Goal: Task Accomplishment & Management: Complete application form

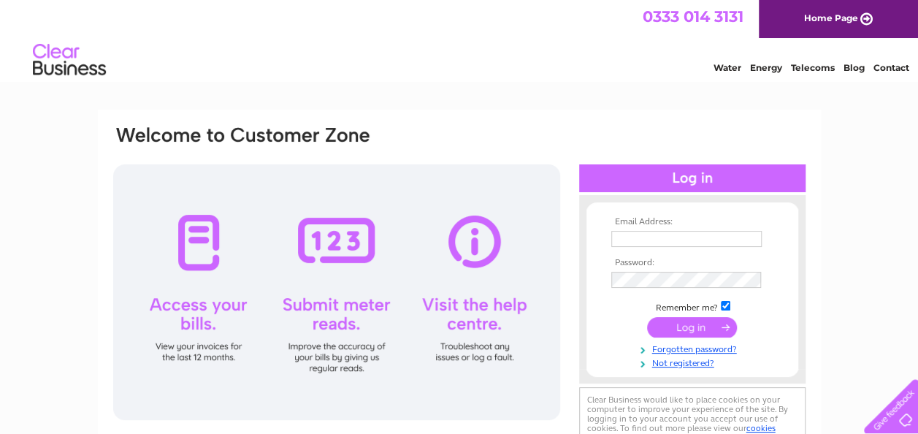
click at [650, 238] on input "text" at bounding box center [686, 239] width 150 height 16
type input "[PERSON_NAME][EMAIL_ADDRESS][DOMAIN_NAME]"
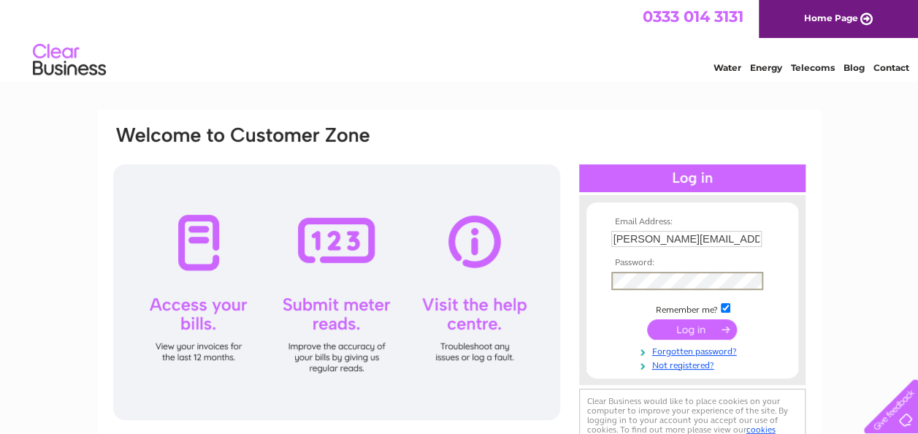
click at [647, 319] on input "submit" at bounding box center [692, 329] width 90 height 20
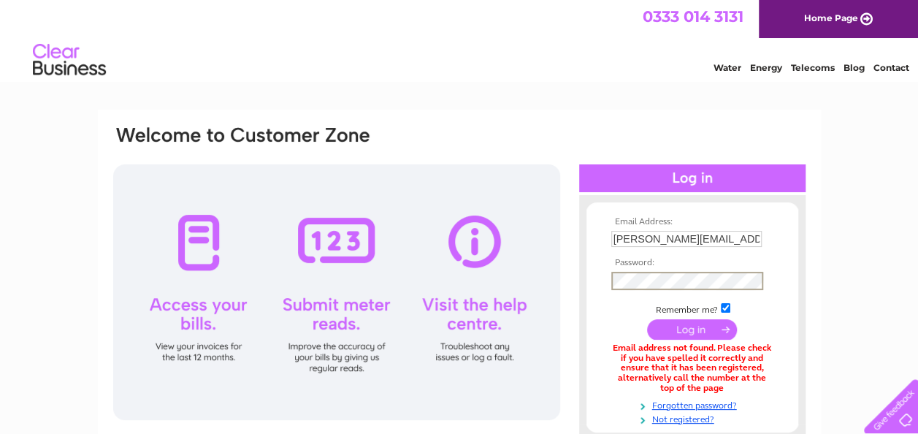
click at [647, 319] on input "submit" at bounding box center [692, 329] width 90 height 20
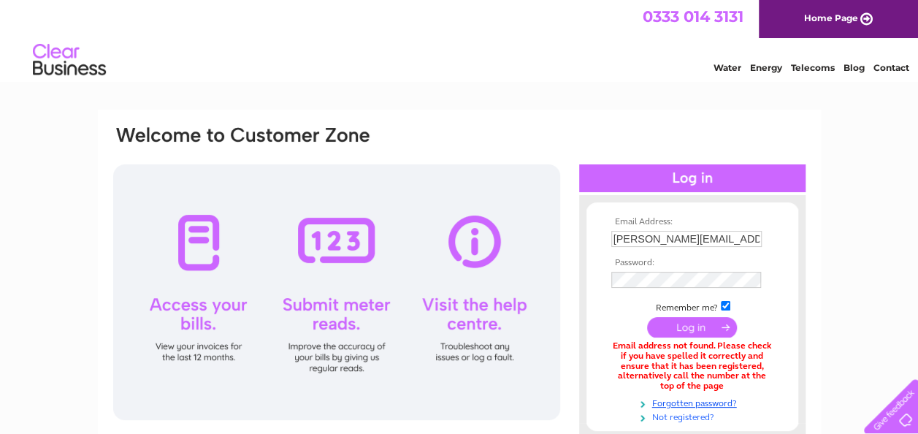
click at [685, 416] on link "Not registered?" at bounding box center [694, 416] width 166 height 14
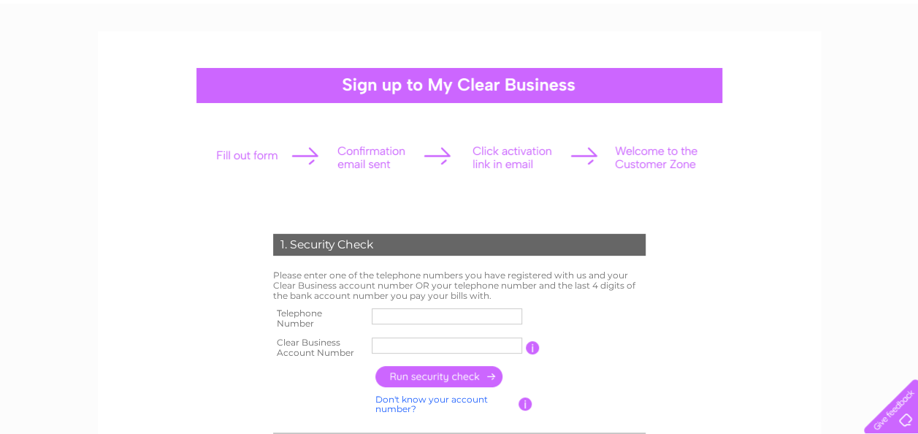
scroll to position [146, 0]
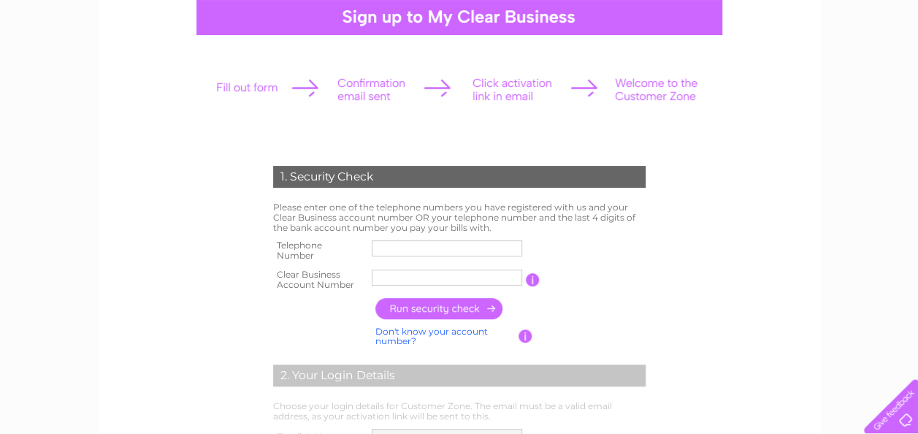
click at [384, 244] on input "text" at bounding box center [447, 248] width 150 height 16
type input "07535255863"
type input "Cheshire"
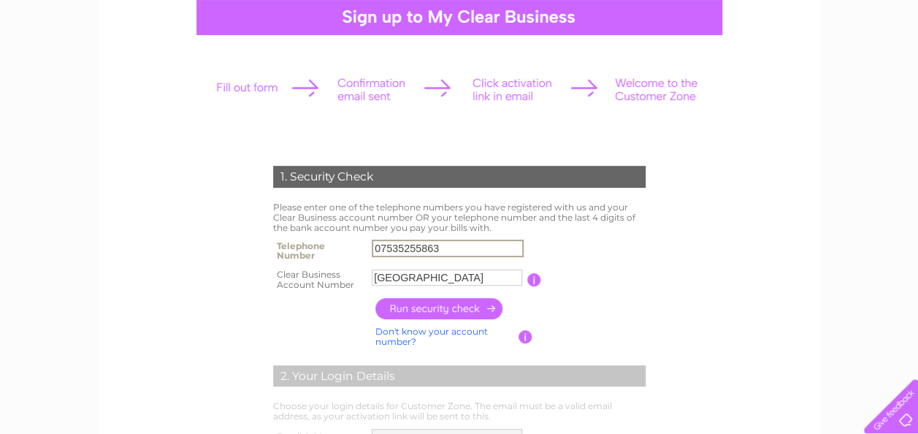
type input "07535255865"
click at [428, 278] on input "Cheshire" at bounding box center [447, 277] width 150 height 16
drag, startPoint x: 437, startPoint y: 279, endPoint x: 263, endPoint y: 279, distance: 173.8
click at [263, 279] on div "1. Security Check Please enter one of the telephone numbers you have registered…" at bounding box center [459, 403] width 440 height 504
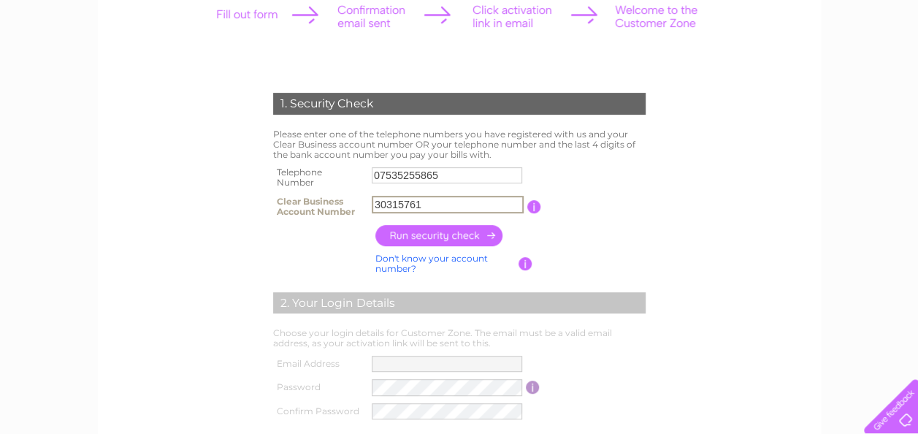
type input "30315761"
click at [449, 231] on input "button" at bounding box center [439, 235] width 128 height 21
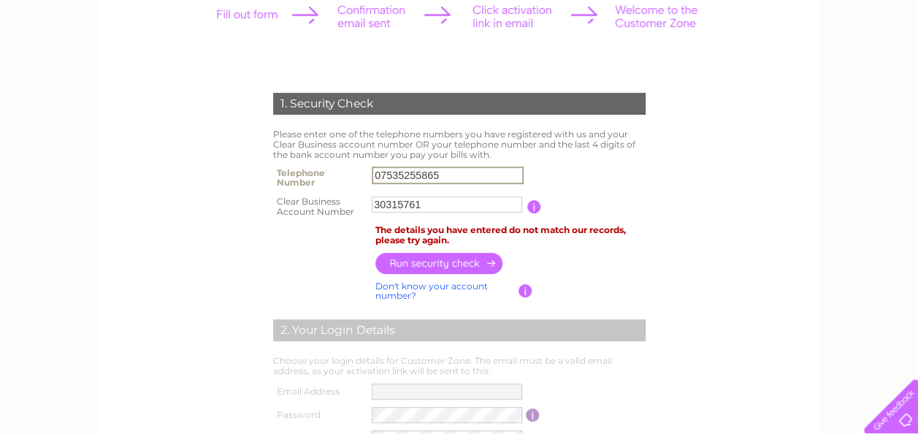
drag, startPoint x: 452, startPoint y: 172, endPoint x: 334, endPoint y: 172, distance: 117.5
click at [334, 172] on tr "Telephone Number 07535255865" at bounding box center [459, 177] width 380 height 29
type input "01613992459"
click at [453, 266] on input "button" at bounding box center [439, 263] width 128 height 21
click at [451, 180] on input "01613992459" at bounding box center [447, 175] width 150 height 16
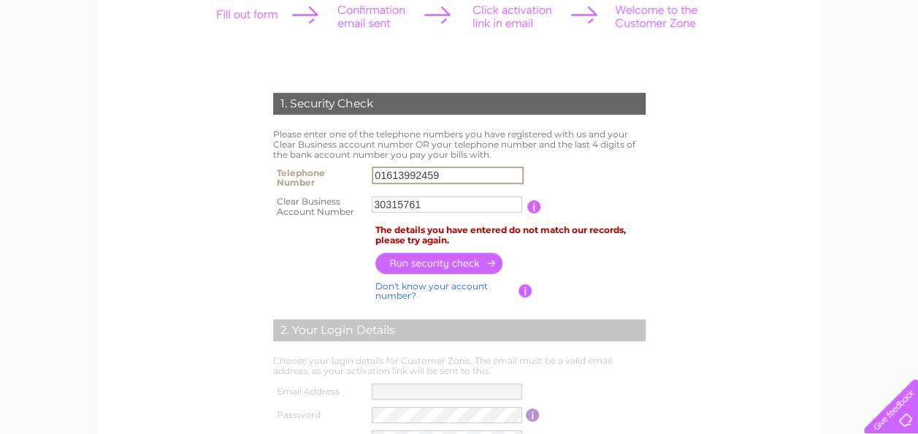
drag, startPoint x: 460, startPoint y: 174, endPoint x: 180, endPoint y: 174, distance: 280.4
click at [180, 174] on form "1. Security Check Please enter one of the telephone numbers you have registered…" at bounding box center [459, 351] width 695 height 575
click at [441, 260] on input "button" at bounding box center [439, 263] width 128 height 21
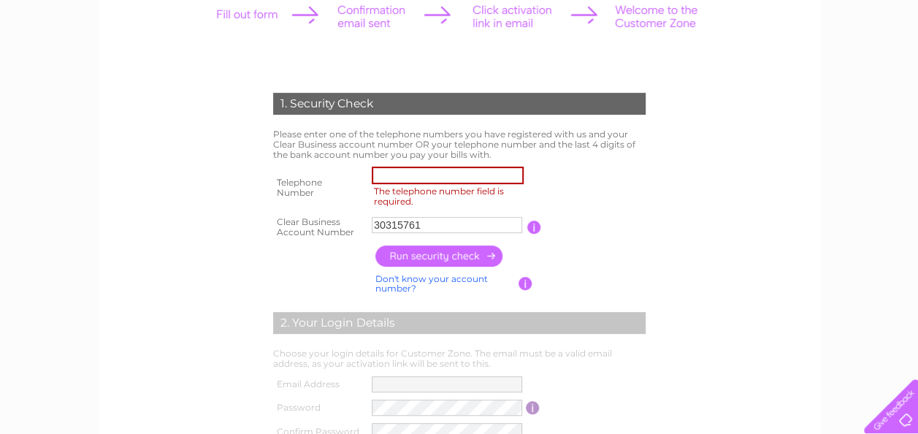
click at [440, 264] on input "button" at bounding box center [439, 255] width 128 height 21
click at [404, 172] on input "The telephone number field is required." at bounding box center [448, 175] width 152 height 18
type input "07535255963"
click at [437, 256] on input "button" at bounding box center [439, 255] width 128 height 21
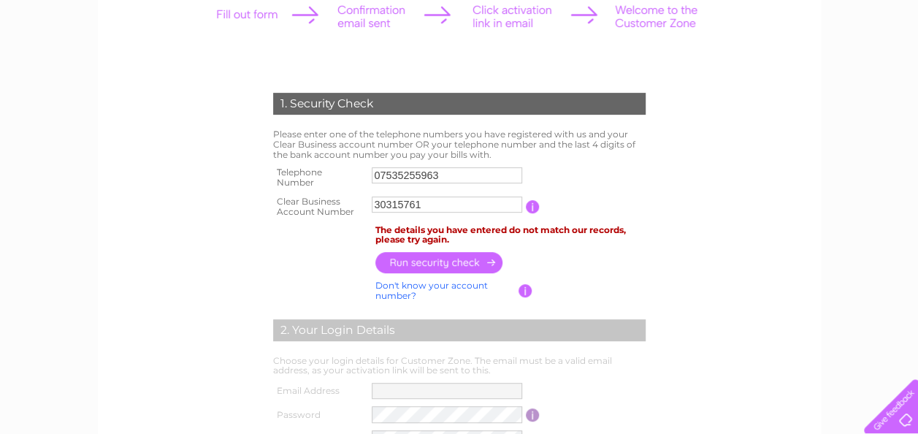
click at [494, 204] on input "30315761" at bounding box center [447, 204] width 150 height 16
drag, startPoint x: 445, startPoint y: 202, endPoint x: 292, endPoint y: 202, distance: 153.3
click at [292, 202] on tr "Clear Business Account Number 30315761 You will find your account number on the…" at bounding box center [459, 206] width 380 height 29
click at [456, 257] on input "button" at bounding box center [439, 263] width 128 height 21
click at [401, 286] on link "Don't know your account number?" at bounding box center [431, 290] width 112 height 21
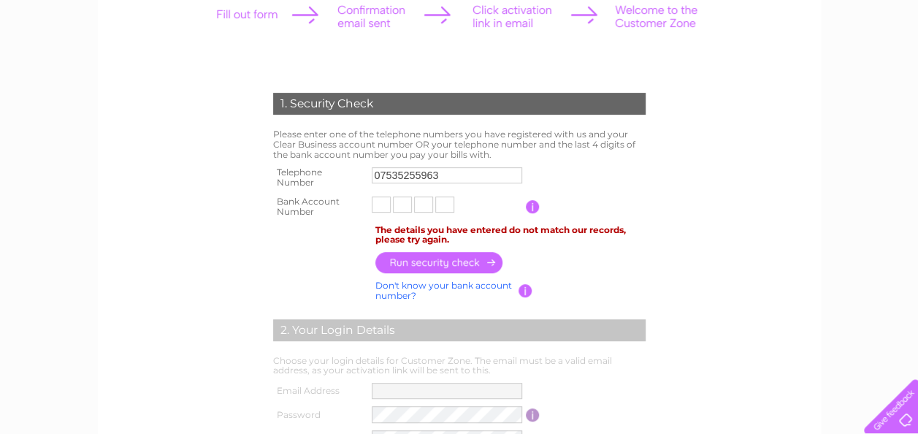
click at [380, 204] on input "text" at bounding box center [381, 204] width 19 height 16
click at [391, 288] on link "Don't know your bank account number?" at bounding box center [443, 290] width 137 height 21
click at [531, 205] on input "button" at bounding box center [533, 206] width 14 height 13
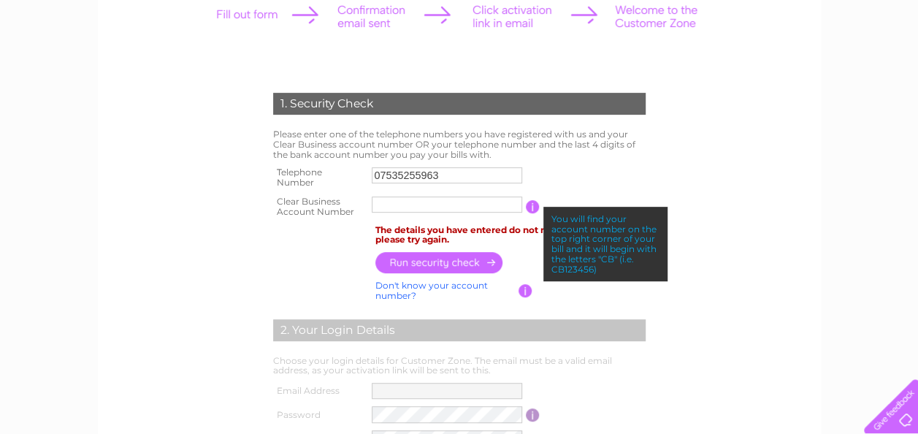
click at [438, 209] on input "text" at bounding box center [447, 204] width 150 height 16
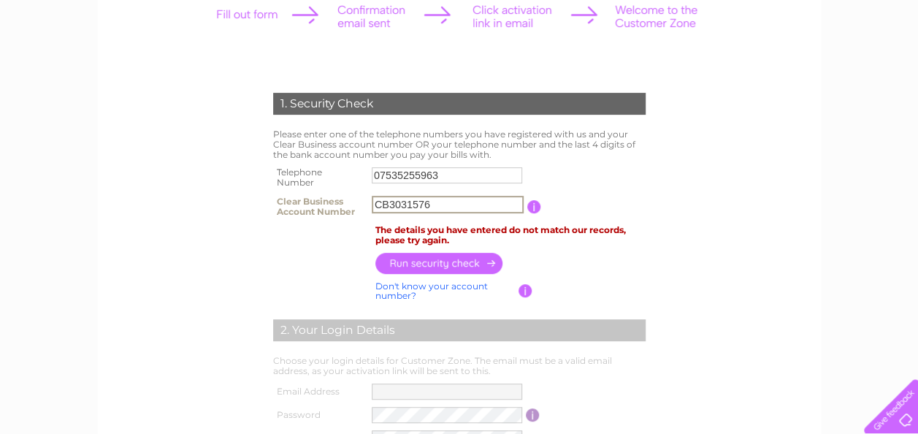
type input "CB3031576"
click at [453, 263] on input "button" at bounding box center [439, 263] width 128 height 21
click at [459, 172] on input "07535255963" at bounding box center [447, 175] width 150 height 16
drag, startPoint x: 459, startPoint y: 172, endPoint x: 226, endPoint y: 172, distance: 232.9
click at [226, 172] on form "1. Security Check Please enter one of the telephone numbers you have registered…" at bounding box center [459, 351] width 695 height 575
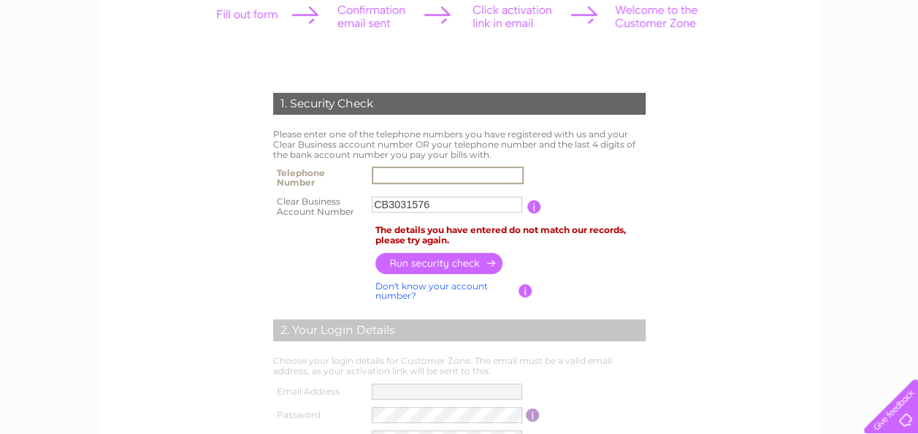
click at [456, 258] on input "button" at bounding box center [439, 263] width 128 height 21
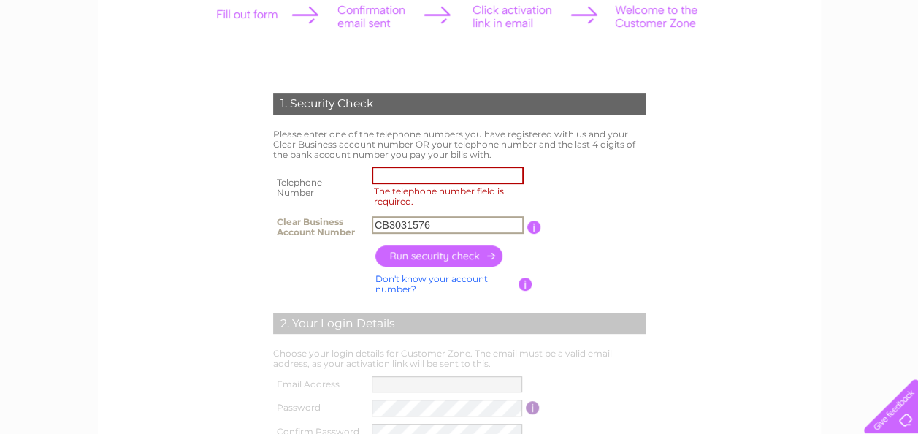
drag, startPoint x: 385, startPoint y: 222, endPoint x: 370, endPoint y: 222, distance: 15.3
click at [370, 222] on td "CB3031576" at bounding box center [447, 226] width 159 height 29
type input "3031576"
click at [467, 255] on input "button" at bounding box center [439, 255] width 128 height 21
click at [438, 168] on input "The telephone number field is required." at bounding box center [448, 175] width 152 height 18
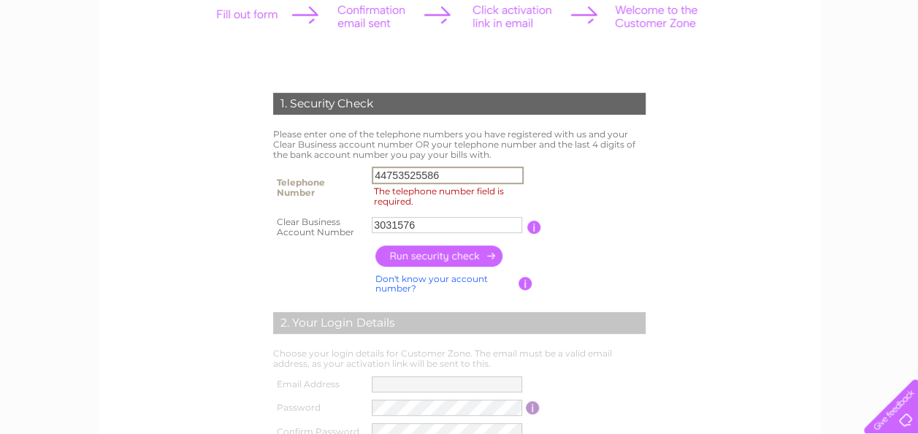
drag, startPoint x: 456, startPoint y: 173, endPoint x: 166, endPoint y: 173, distance: 289.8
click at [166, 173] on form "1. Security Check Please enter one of the telephone numbers you have registered…" at bounding box center [459, 347] width 695 height 567
type input "07535255863"
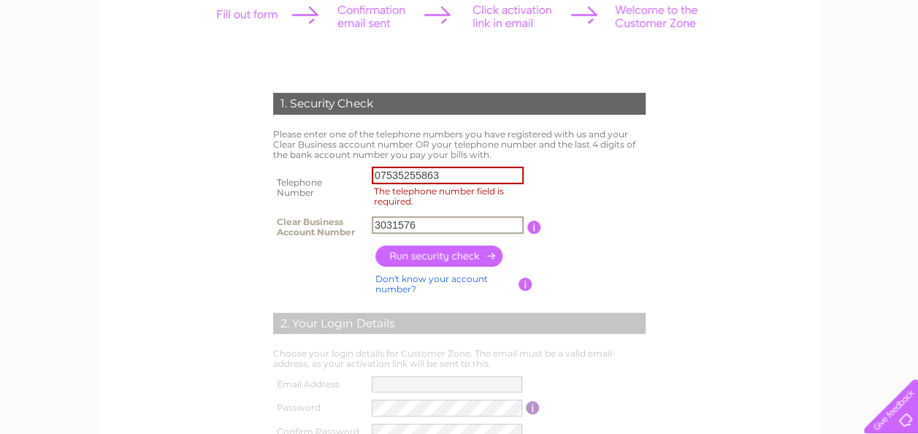
click at [415, 258] on input "button" at bounding box center [439, 255] width 128 height 21
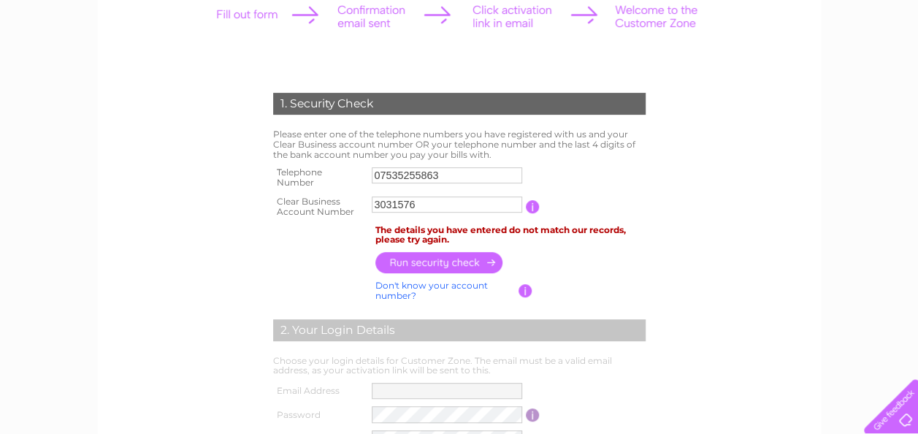
click at [534, 209] on input "button" at bounding box center [533, 206] width 14 height 13
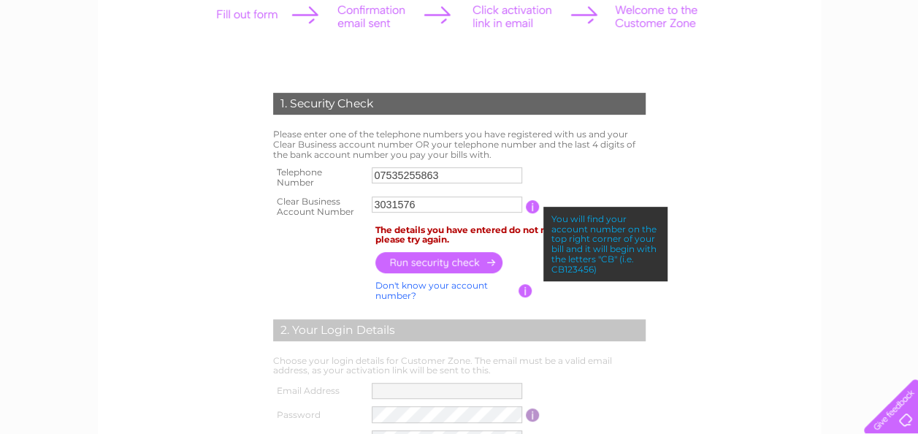
click at [375, 202] on input "3031576" at bounding box center [447, 204] width 150 height 16
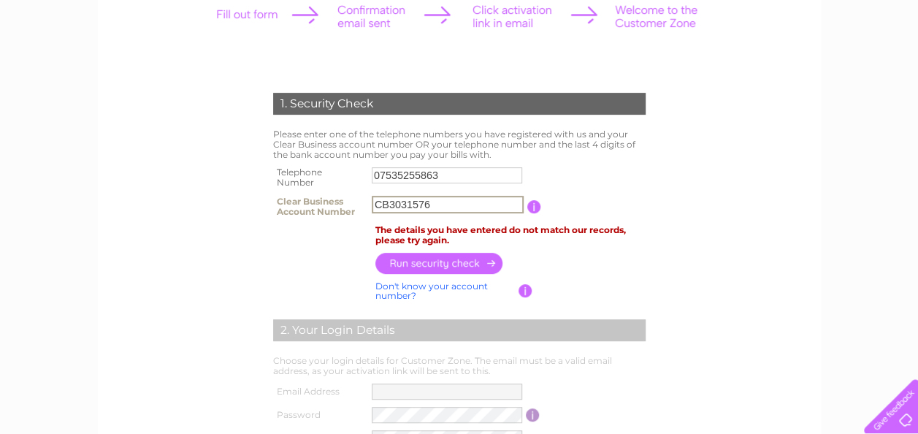
click at [407, 272] on input "button" at bounding box center [439, 263] width 128 height 21
drag, startPoint x: 441, startPoint y: 202, endPoint x: 223, endPoint y: 202, distance: 217.6
click at [223, 202] on form "1. Security Check Please enter one of the telephone numbers you have registered…" at bounding box center [459, 351] width 695 height 575
click at [444, 202] on input "CB3031576" at bounding box center [448, 205] width 152 height 18
click at [442, 202] on input "CB3031576" at bounding box center [448, 205] width 152 height 18
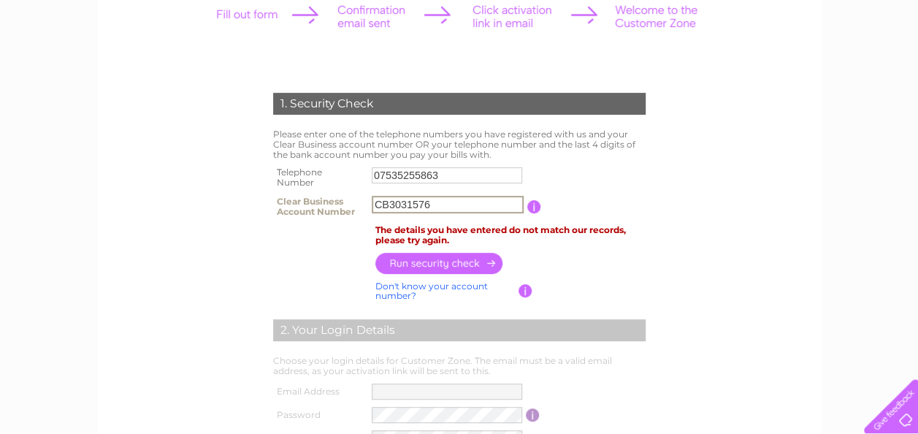
click at [532, 207] on input "button" at bounding box center [534, 206] width 14 height 13
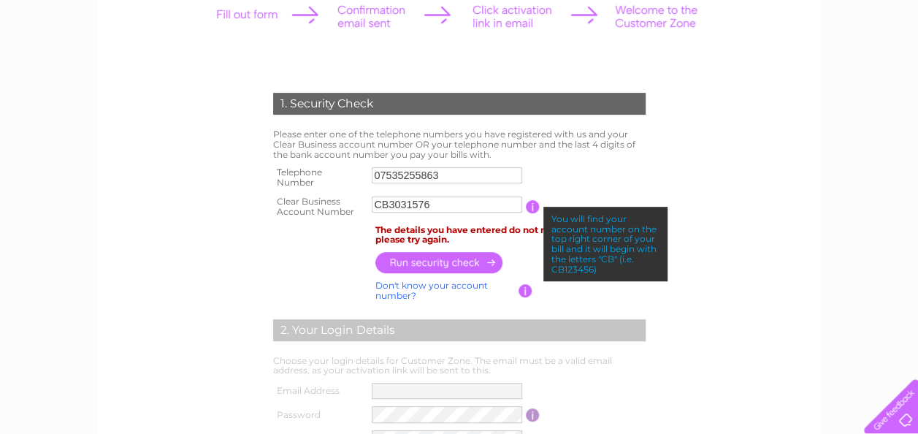
click at [449, 203] on input "CB3031576" at bounding box center [447, 204] width 150 height 16
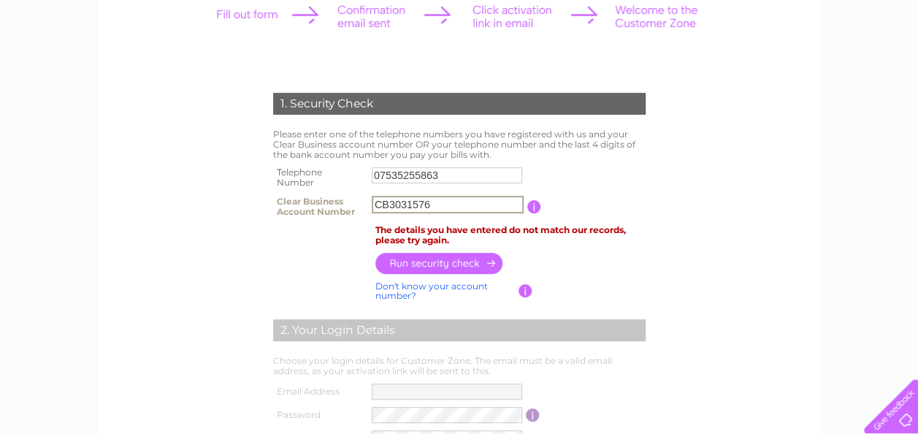
click at [388, 202] on input "CB3031576" at bounding box center [448, 205] width 152 height 18
click at [431, 203] on input "C3031576" at bounding box center [448, 205] width 152 height 18
type input "C30315761"
click at [437, 261] on input "button" at bounding box center [439, 262] width 128 height 21
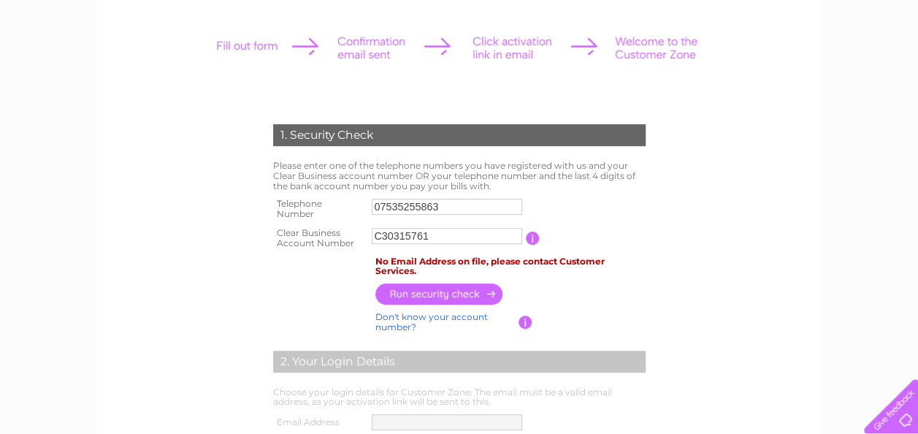
scroll to position [0, 0]
